Goal: Task Accomplishment & Management: Manage account settings

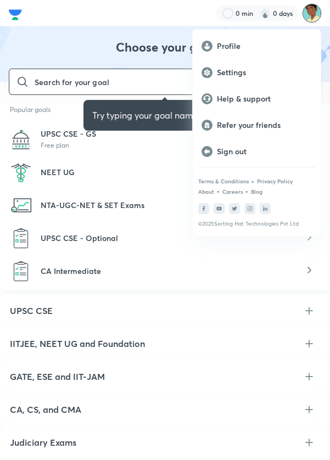
click at [255, 48] on p "Profile" at bounding box center [264, 46] width 95 height 10
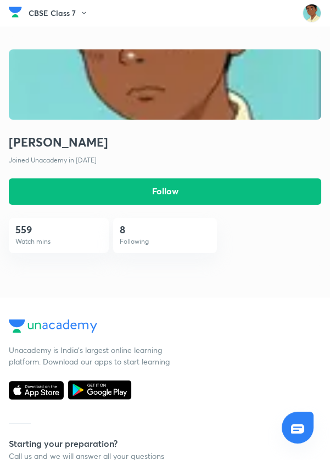
click at [246, 205] on button "Follow" at bounding box center [165, 192] width 313 height 26
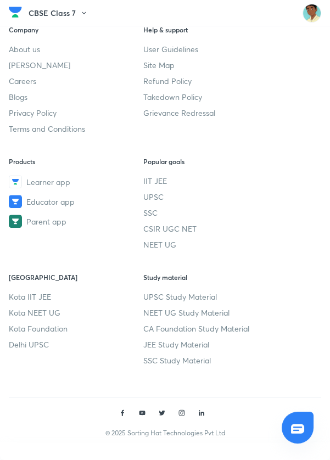
scroll to position [577, 0]
click at [303, 423] on div at bounding box center [298, 428] width 32 height 32
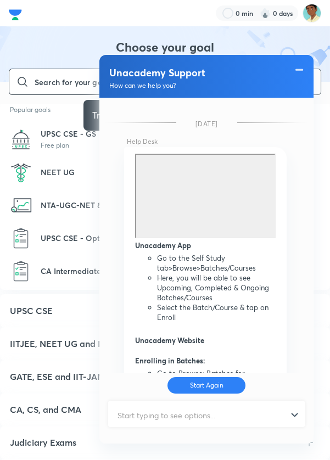
scroll to position [649, 0]
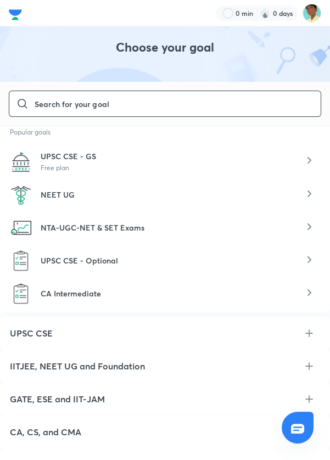
scroll to position [337, 0]
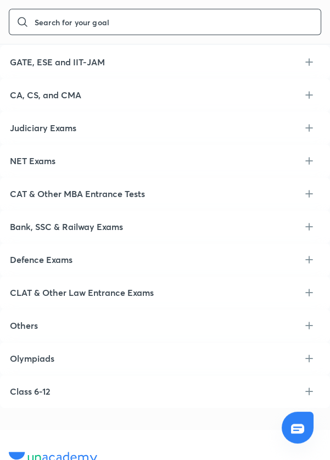
click at [159, 375] on div "Class 6-12" at bounding box center [165, 391] width 330 height 33
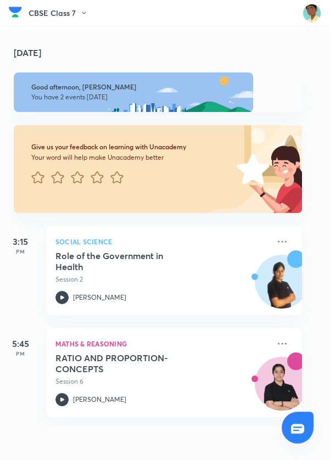
scroll to position [12, 0]
click at [310, 7] on img at bounding box center [312, 13] width 19 height 19
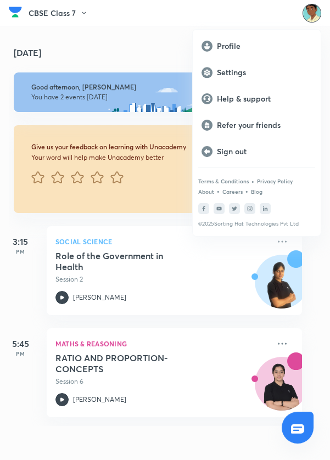
click at [171, 269] on div at bounding box center [165, 230] width 330 height 460
